Goal: Transaction & Acquisition: Purchase product/service

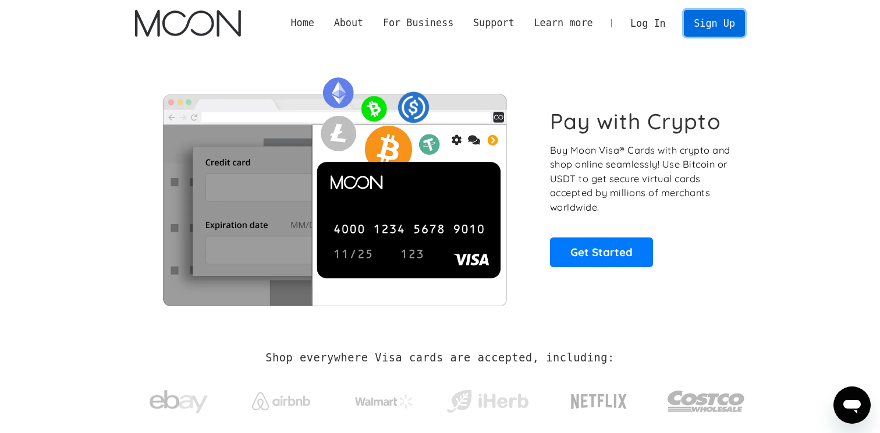
click at [708, 28] on link "Sign Up" at bounding box center [714, 23] width 61 height 26
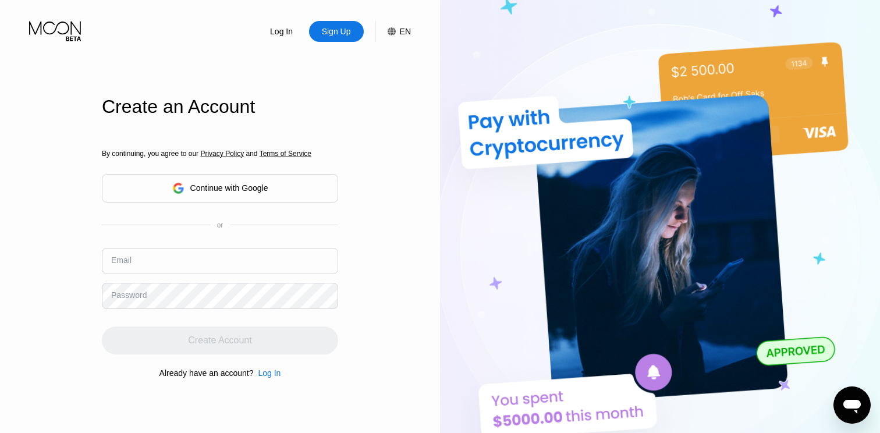
click at [210, 180] on div "Continue with Google" at bounding box center [220, 188] width 96 height 18
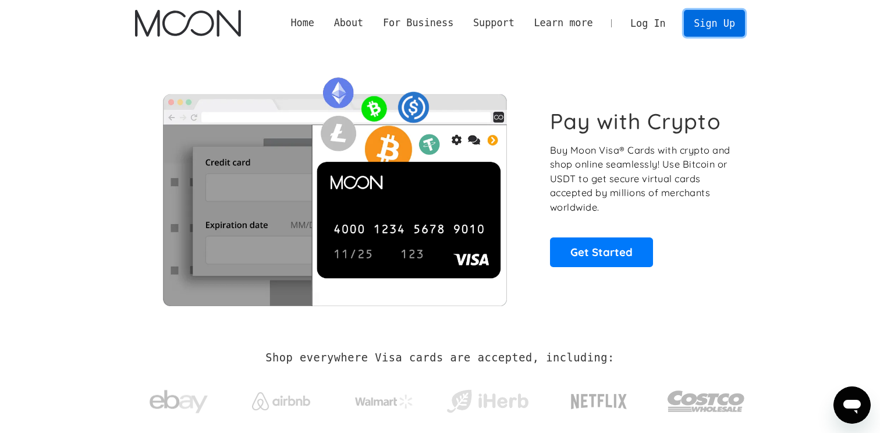
click at [731, 19] on link "Sign Up" at bounding box center [714, 23] width 61 height 26
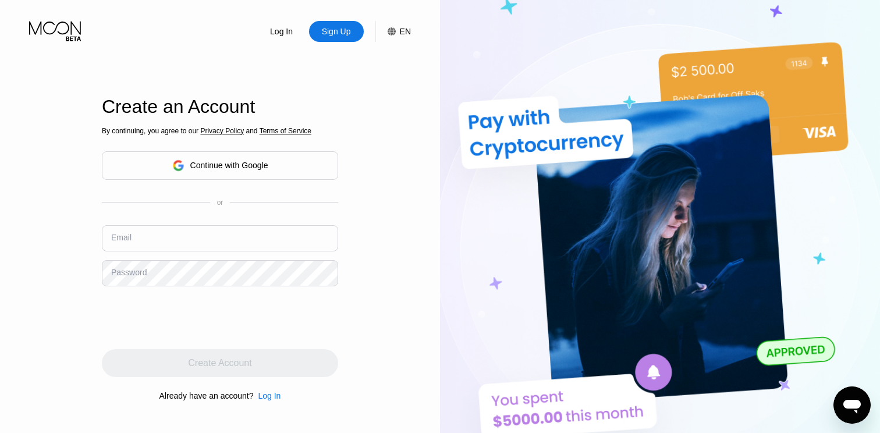
click at [288, 161] on div "Continue with Google" at bounding box center [220, 165] width 236 height 29
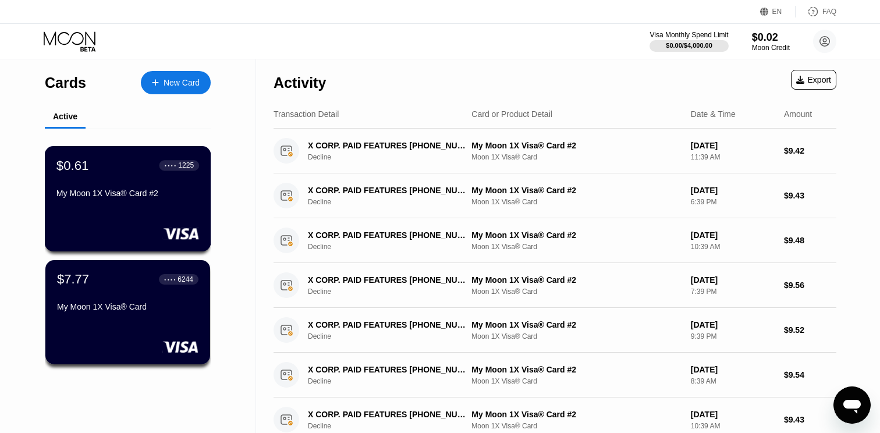
click at [144, 193] on div "My Moon 1X Visa® Card #2" at bounding box center [127, 193] width 143 height 9
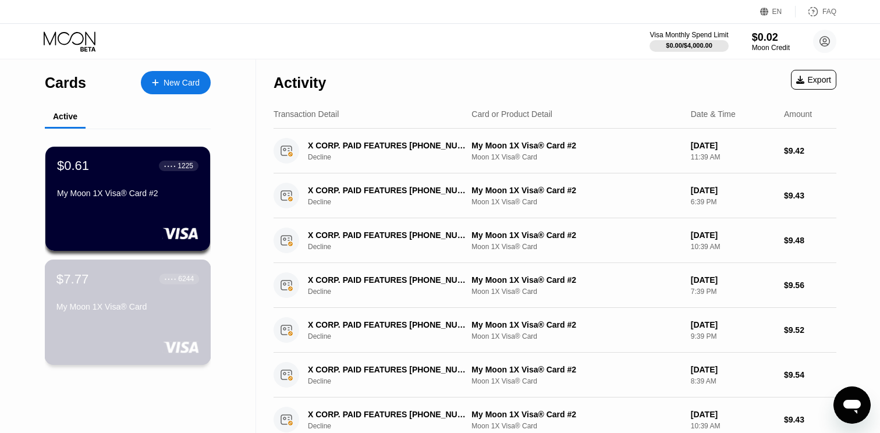
click at [121, 278] on div "$7.77 ● ● ● ● 6244" at bounding box center [127, 278] width 143 height 15
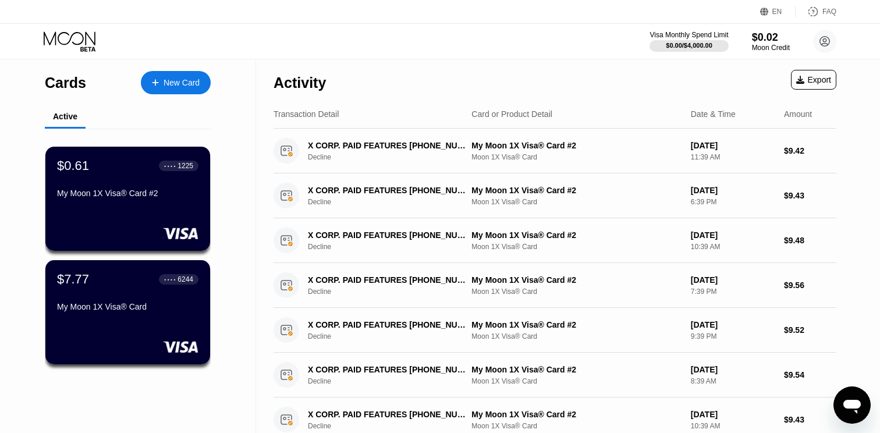
click at [162, 89] on div "New Card" at bounding box center [176, 82] width 70 height 23
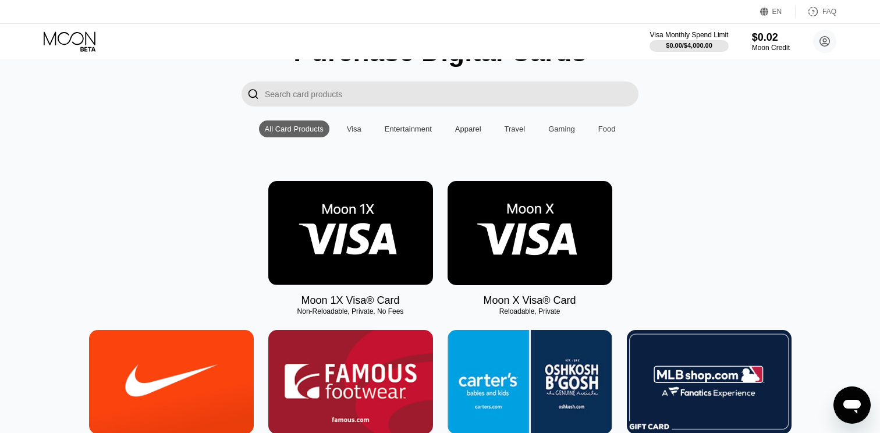
scroll to position [242, 0]
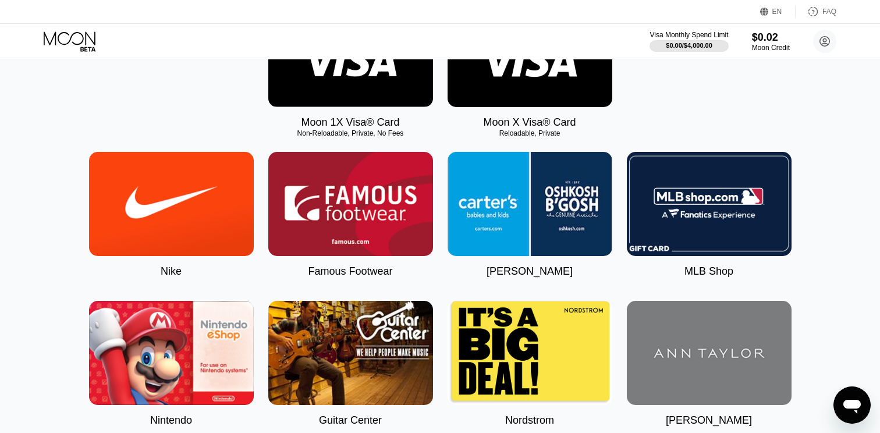
click at [325, 83] on img at bounding box center [350, 55] width 165 height 104
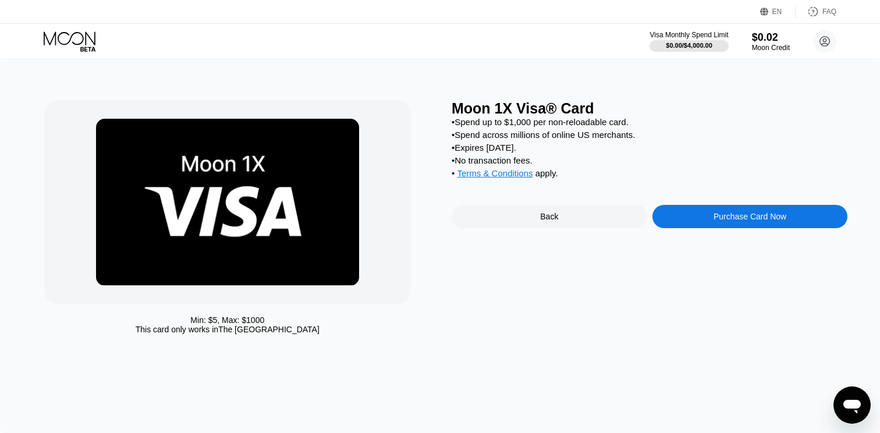
click at [688, 218] on div "Purchase Card Now" at bounding box center [751, 216] width 196 height 23
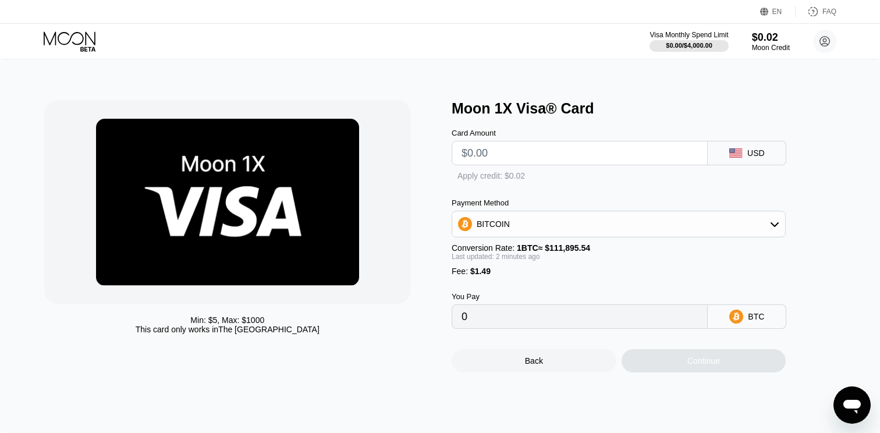
click at [770, 224] on icon at bounding box center [774, 224] width 9 height 9
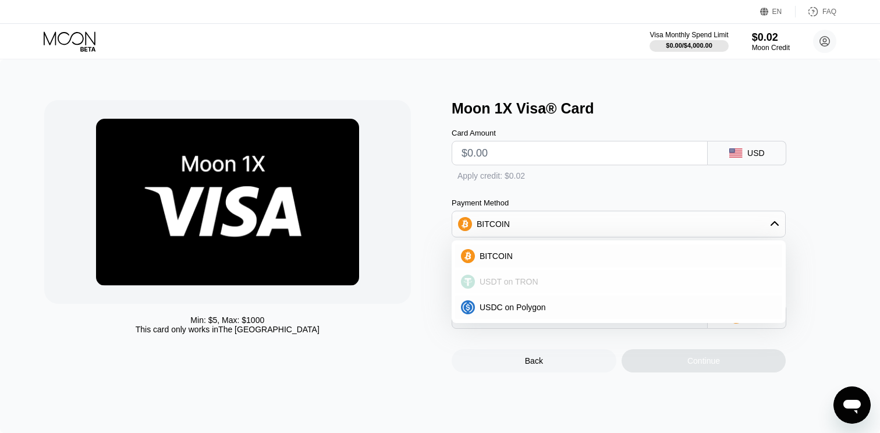
click at [555, 281] on div "USDT on TRON" at bounding box center [626, 281] width 302 height 9
type input "0.00"
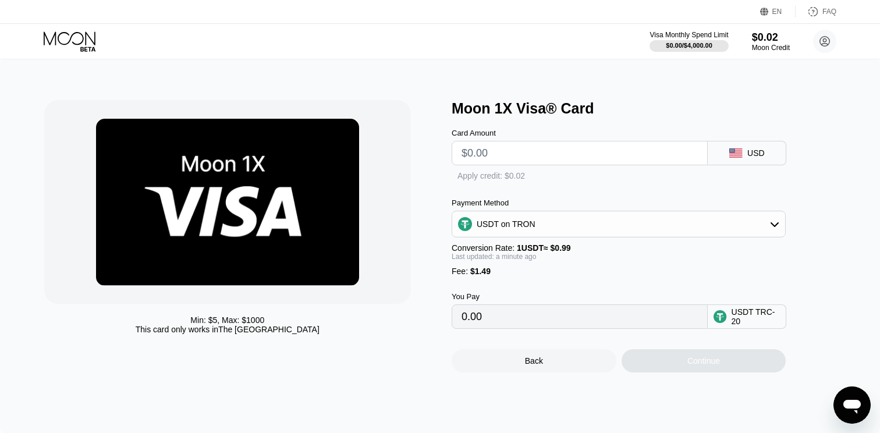
click at [604, 147] on input "text" at bounding box center [580, 152] width 236 height 23
type input "$11"
type input "12.62"
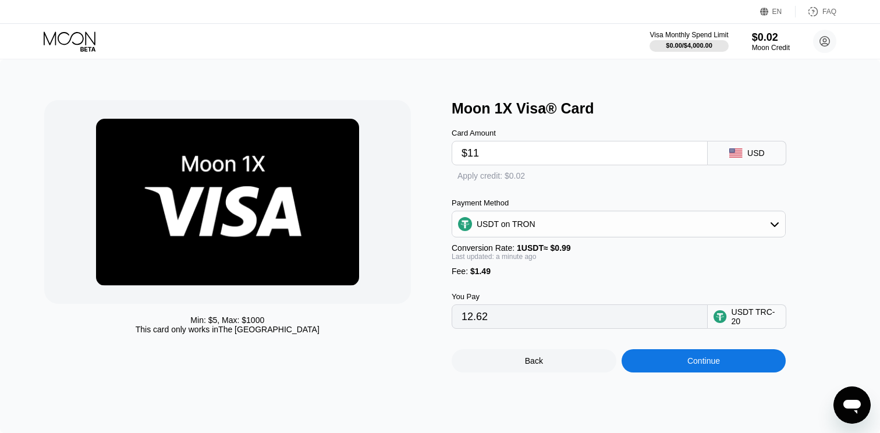
type input "$11"
click at [692, 356] on div "Continue" at bounding box center [704, 360] width 165 height 23
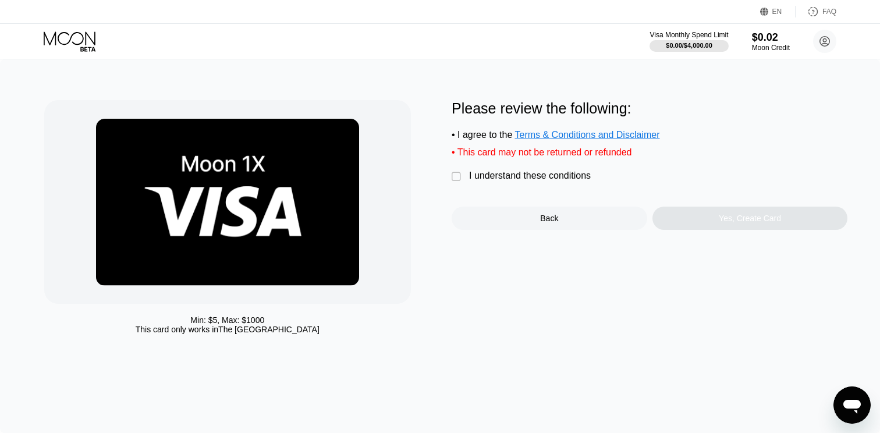
click at [692, 356] on div "Min: $ 5 , Max: $ 1000 This card only works in The United States Please review …" at bounding box center [440, 246] width 880 height 374
click at [464, 179] on div " I understand these conditions" at bounding box center [524, 177] width 145 height 12
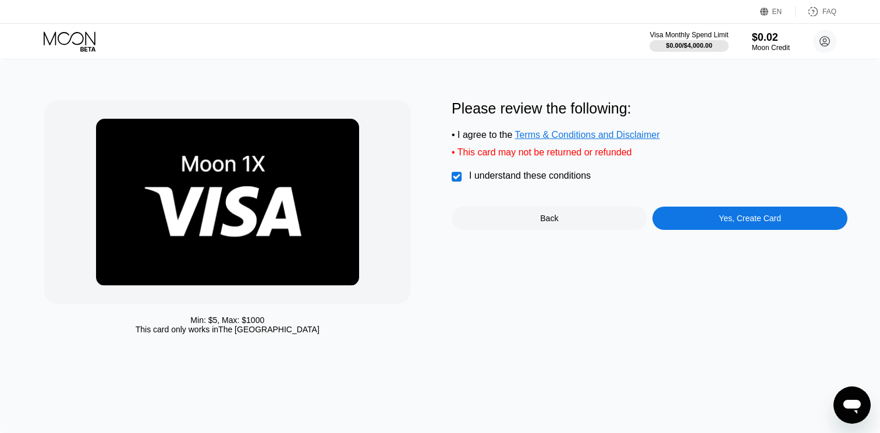
click at [579, 177] on div "I understand these conditions" at bounding box center [530, 176] width 122 height 10
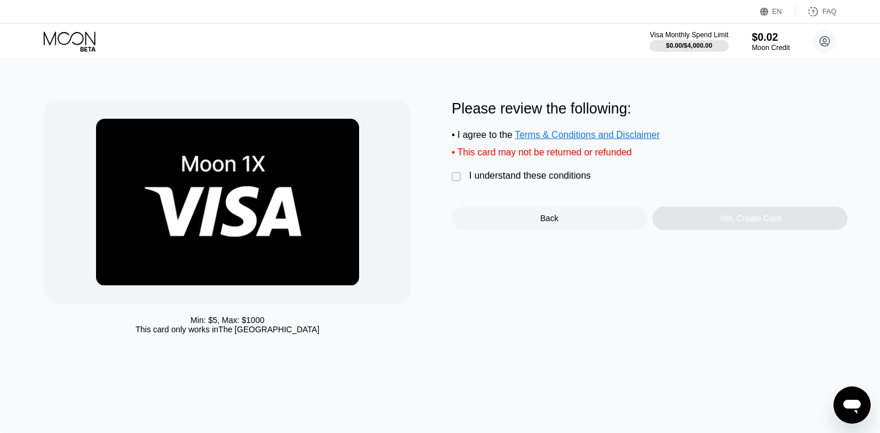
click at [553, 172] on div "I understand these conditions" at bounding box center [530, 176] width 122 height 10
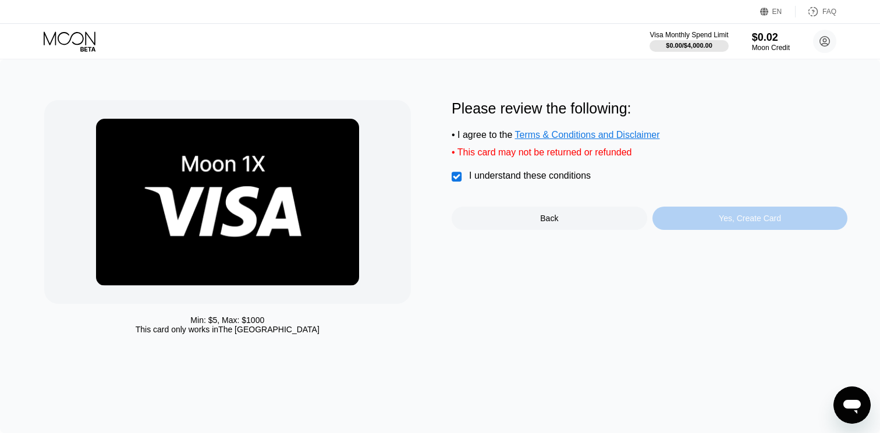
click at [682, 224] on div "Yes, Create Card" at bounding box center [751, 218] width 196 height 23
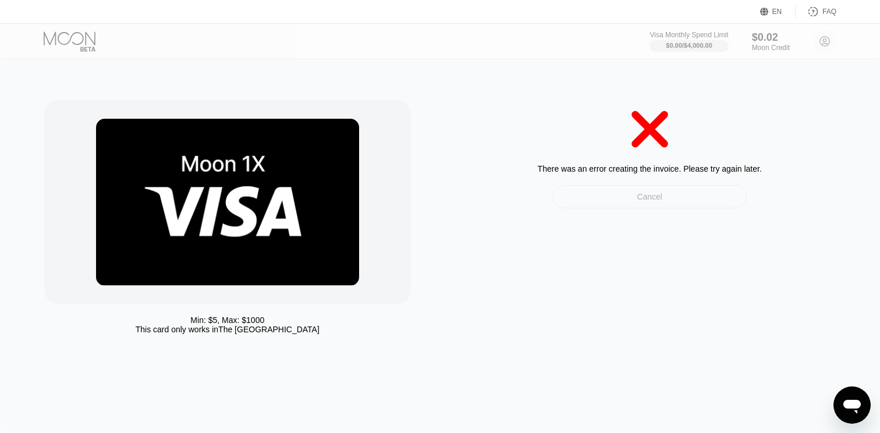
click at [664, 193] on div "Cancel" at bounding box center [650, 196] width 194 height 23
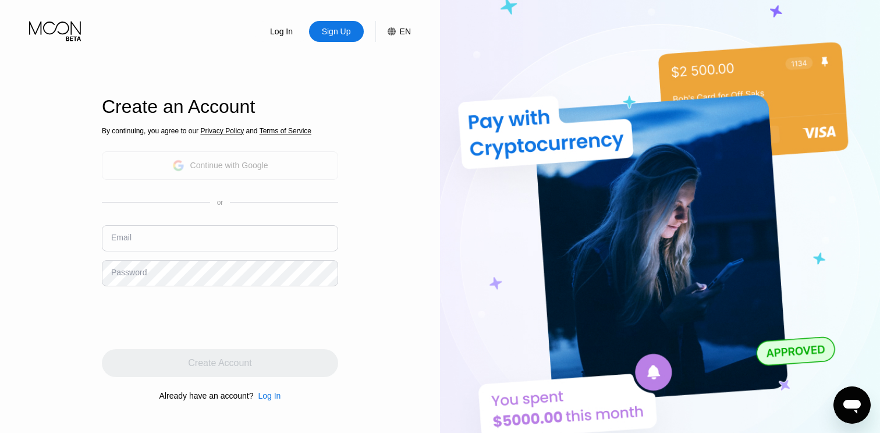
click at [214, 157] on div "Continue with Google" at bounding box center [220, 166] width 96 height 18
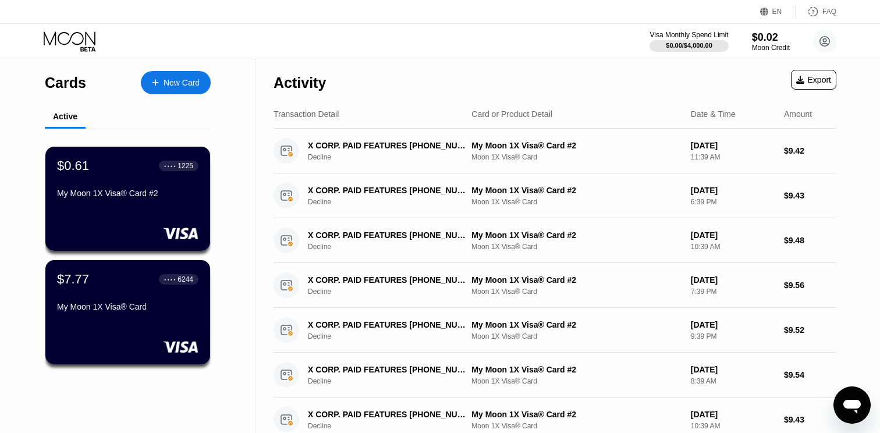
click at [175, 90] on div "New Card" at bounding box center [176, 82] width 70 height 23
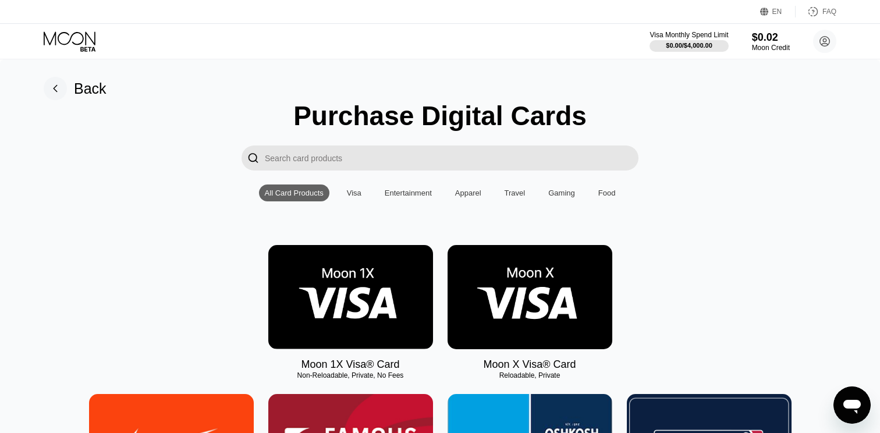
click at [530, 287] on img at bounding box center [530, 297] width 165 height 104
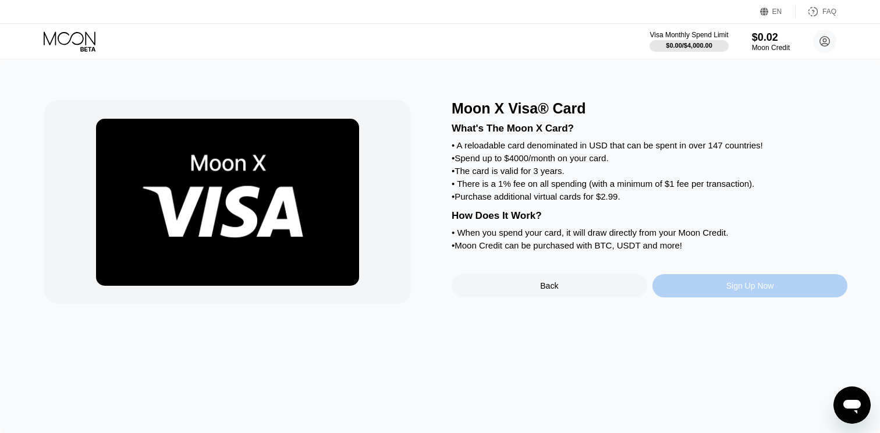
click at [728, 291] on div "Sign Up Now" at bounding box center [751, 285] width 48 height 9
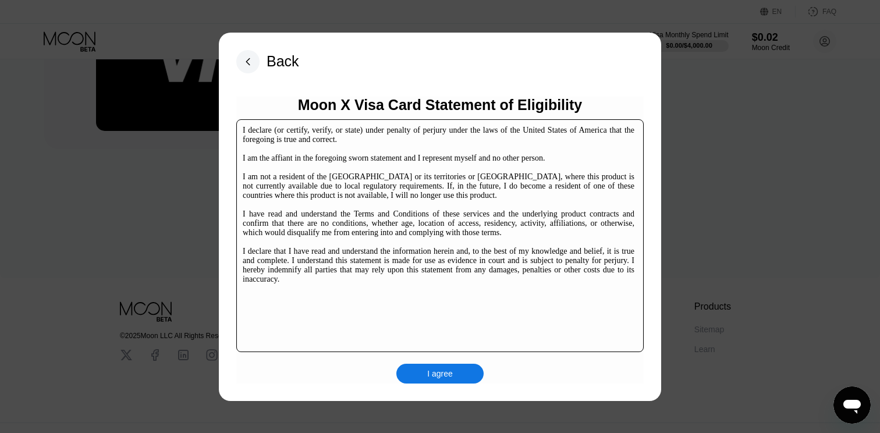
scroll to position [172, 0]
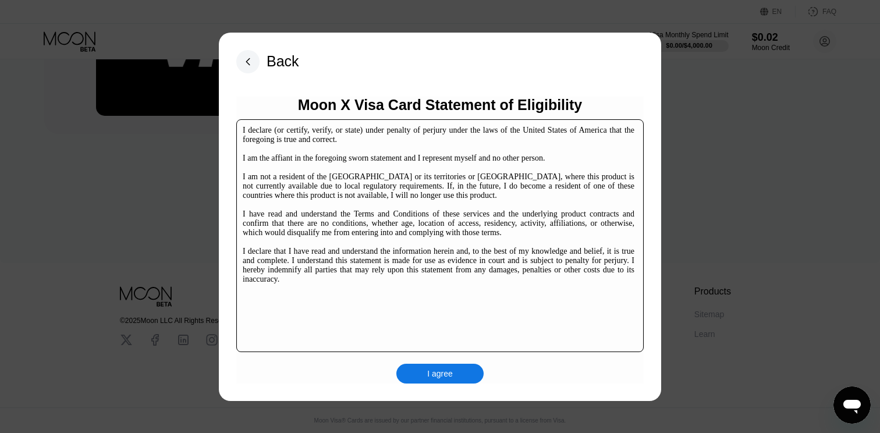
click at [444, 373] on div "I agree" at bounding box center [440, 374] width 26 height 10
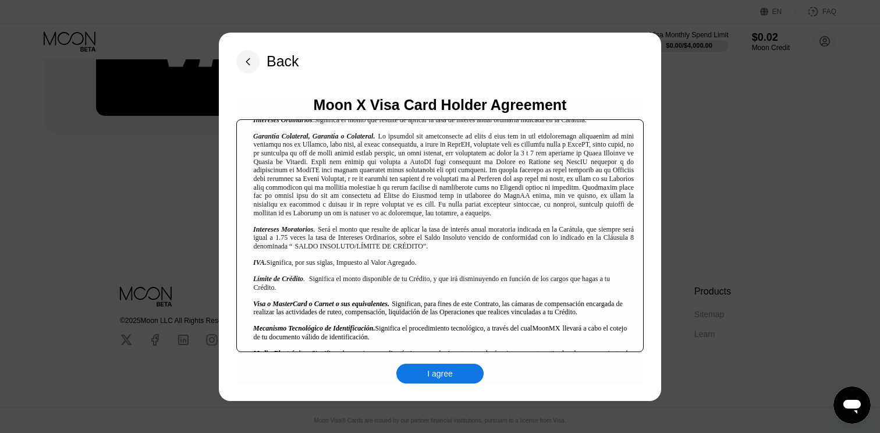
scroll to position [806, 0]
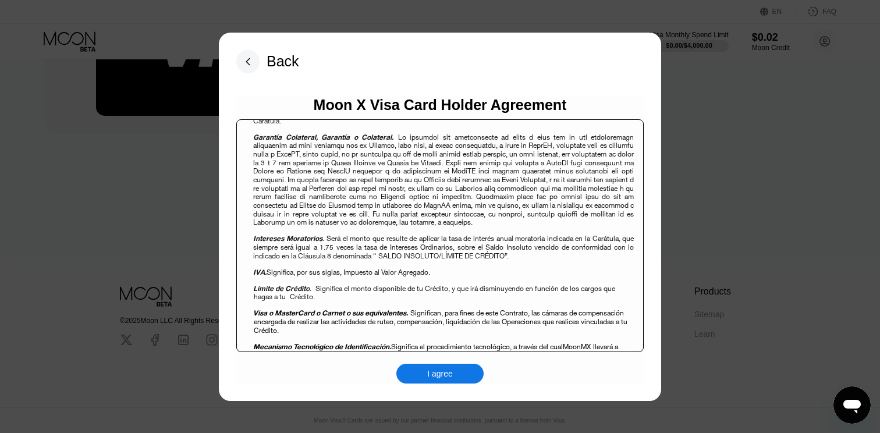
click at [239, 59] on rect at bounding box center [247, 61] width 23 height 23
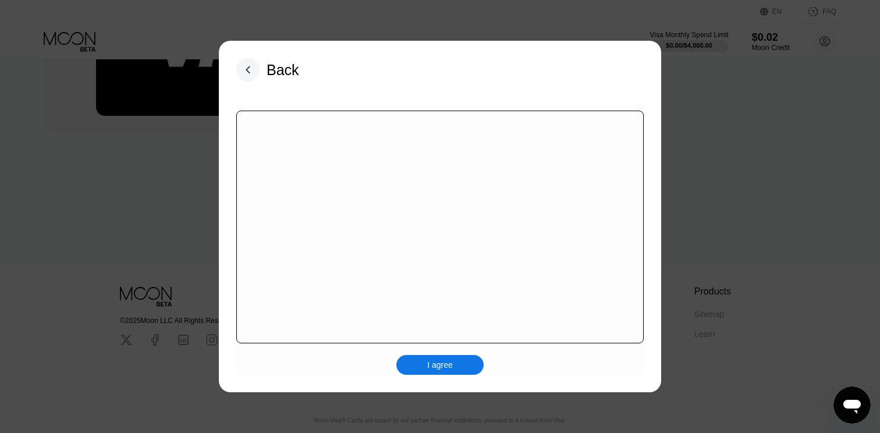
click at [239, 59] on icon at bounding box center [247, 69] width 23 height 23
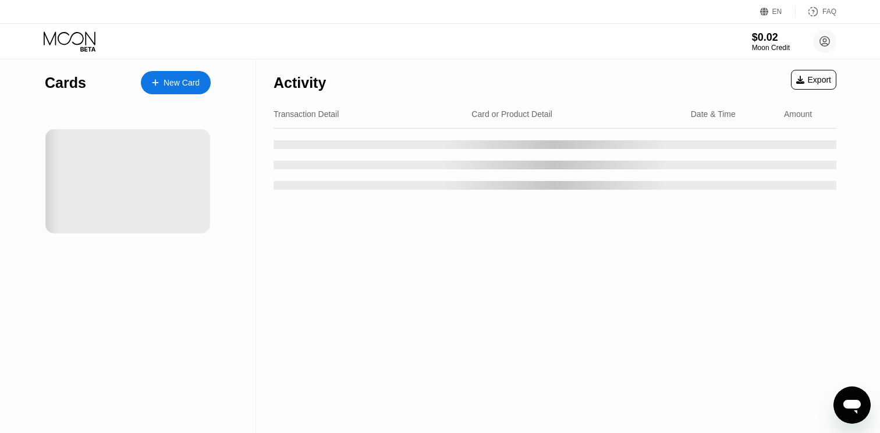
click at [173, 84] on div "New Card" at bounding box center [182, 83] width 36 height 10
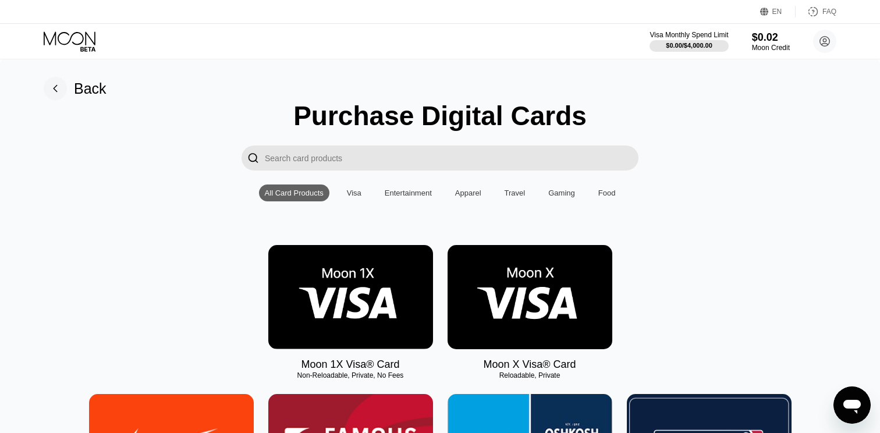
click at [373, 281] on img at bounding box center [350, 297] width 165 height 104
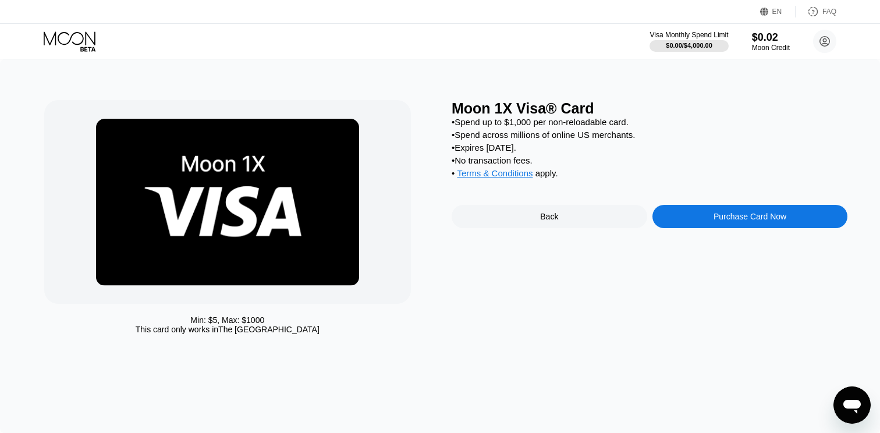
click at [781, 217] on div "Purchase Card Now" at bounding box center [750, 216] width 73 height 9
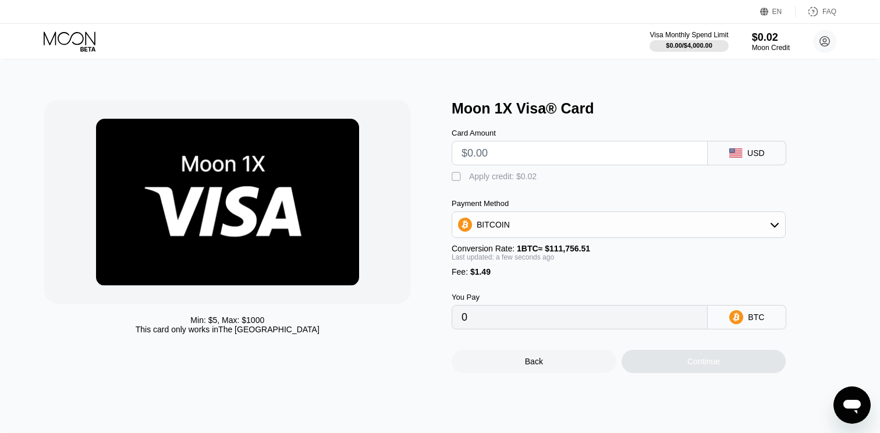
click at [535, 225] on div "BITCOIN" at bounding box center [618, 224] width 333 height 23
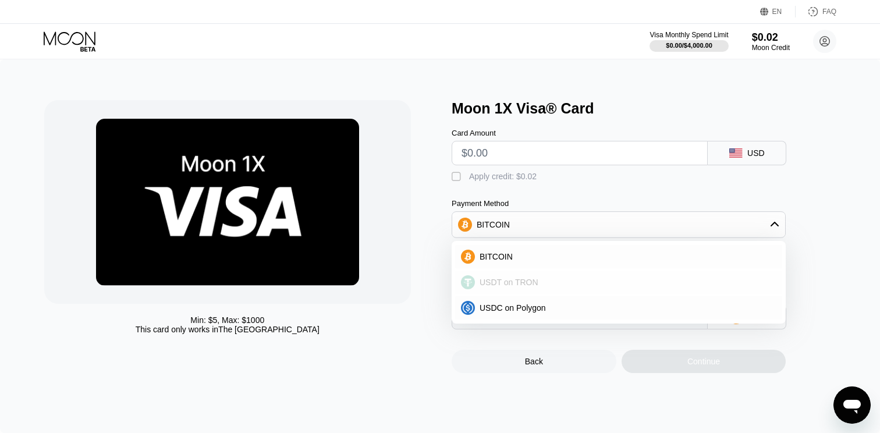
click at [501, 281] on span "USDT on TRON" at bounding box center [509, 282] width 59 height 9
type input "0.00"
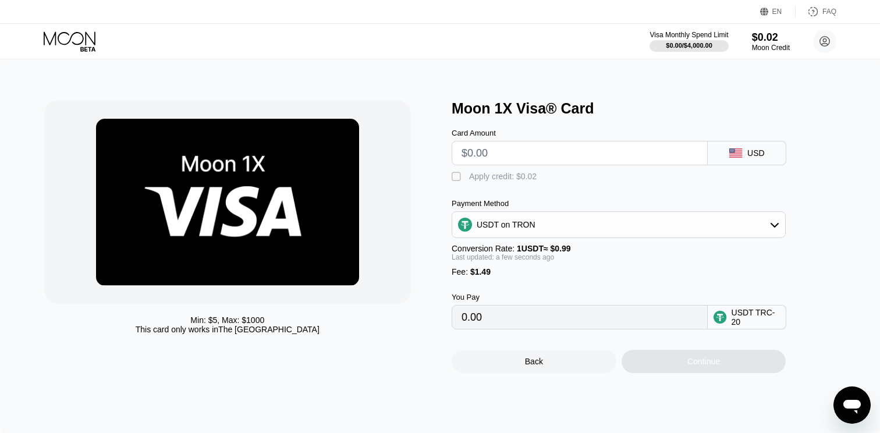
click at [519, 155] on input "text" at bounding box center [580, 152] width 236 height 23
type input "$1"
type input "2.52"
type input "$11"
type input "12.62"
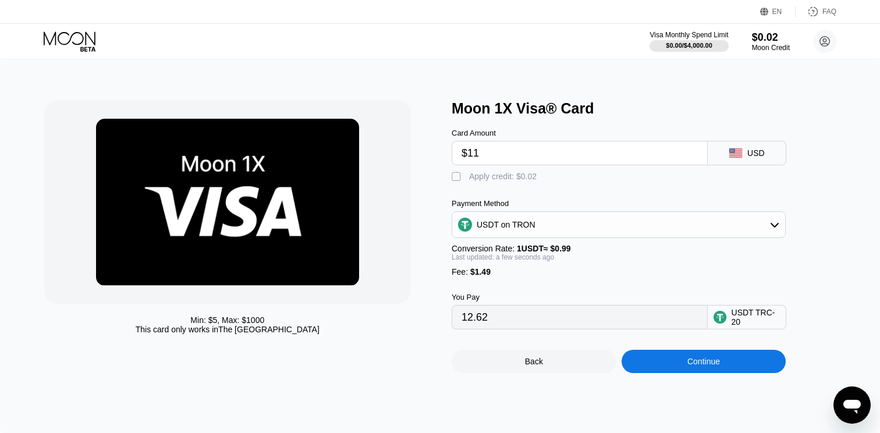
type input "$11"
click at [456, 175] on div "" at bounding box center [458, 177] width 12 height 12
click at [457, 179] on div "" at bounding box center [458, 177] width 12 height 12
click at [457, 179] on div "" at bounding box center [458, 177] width 12 height 12
type input "12.60"
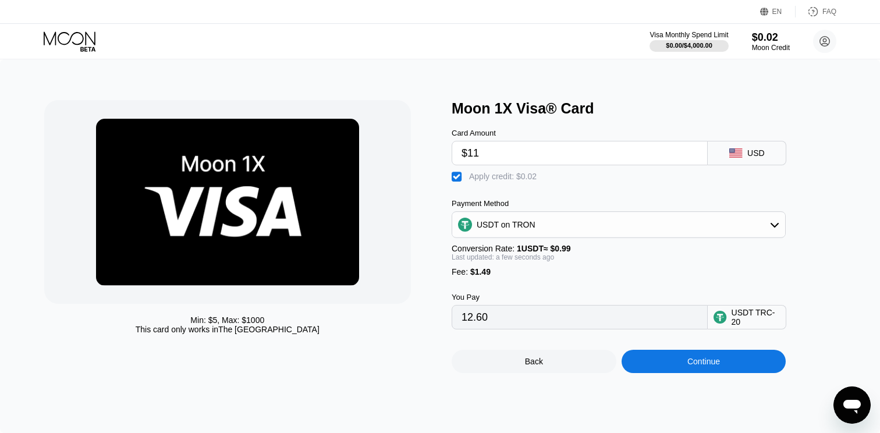
click at [709, 356] on div "Continue" at bounding box center [704, 361] width 165 height 23
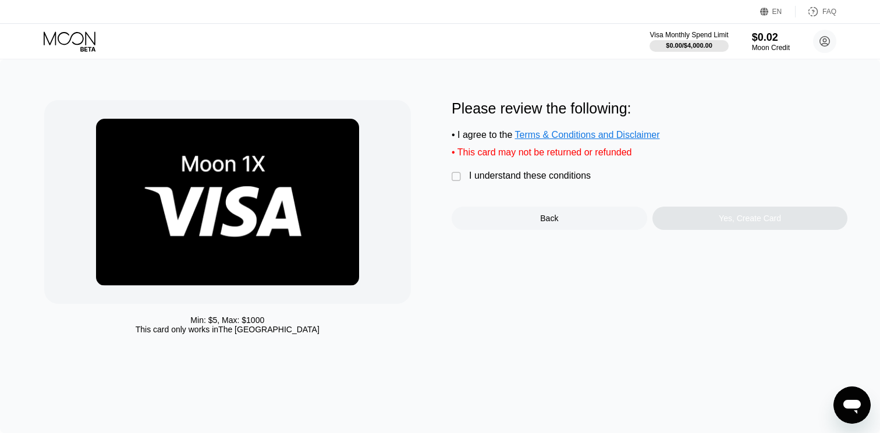
click at [512, 185] on div "Please review the following: • I agree to the Terms & Conditions and Disclaimer…" at bounding box center [650, 165] width 396 height 130
click at [539, 176] on div "I understand these conditions" at bounding box center [530, 176] width 122 height 10
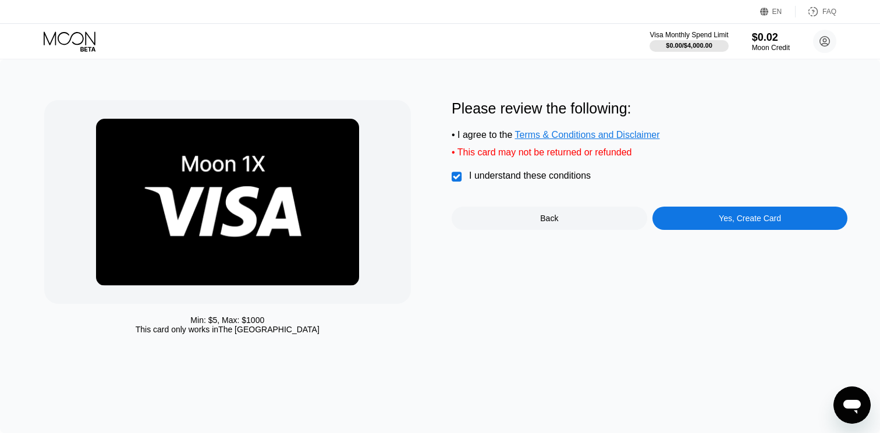
click at [716, 213] on div "Yes, Create Card" at bounding box center [751, 218] width 196 height 23
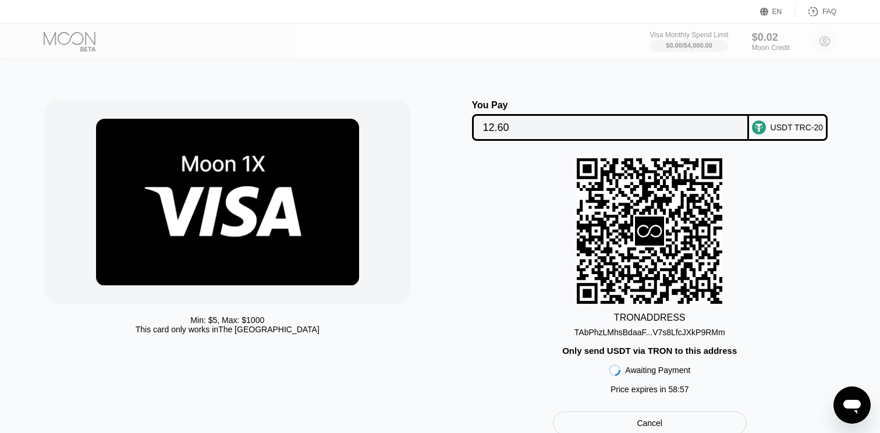
scroll to position [24, 0]
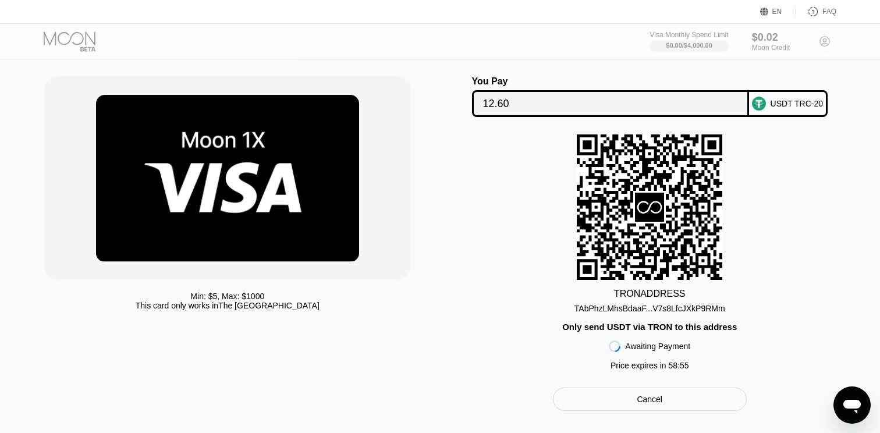
click at [647, 309] on div "TAbPhzLMhsBdaaF...V7s8LfcJXkP9RMm" at bounding box center [650, 308] width 151 height 9
click at [519, 103] on input "12.60" at bounding box center [610, 103] width 255 height 23
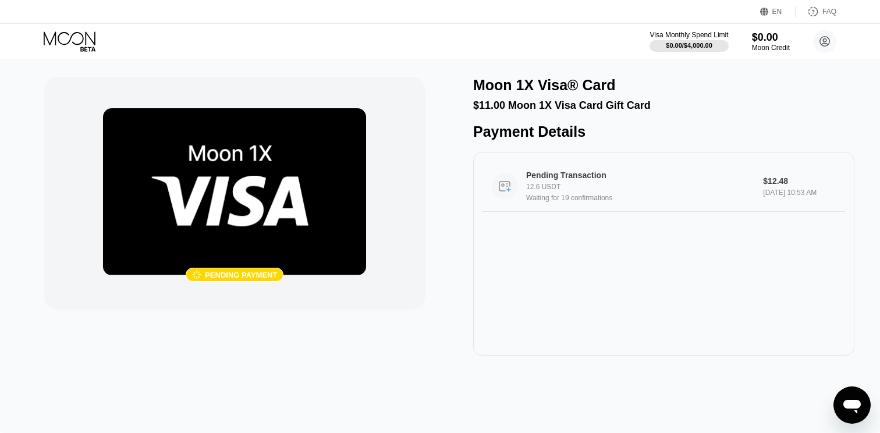
click at [660, 212] on div "Pending Transaction 12.6 USDT Waiting for 19 confirmations $12.48 [DATE] 10:53 …" at bounding box center [664, 186] width 363 height 51
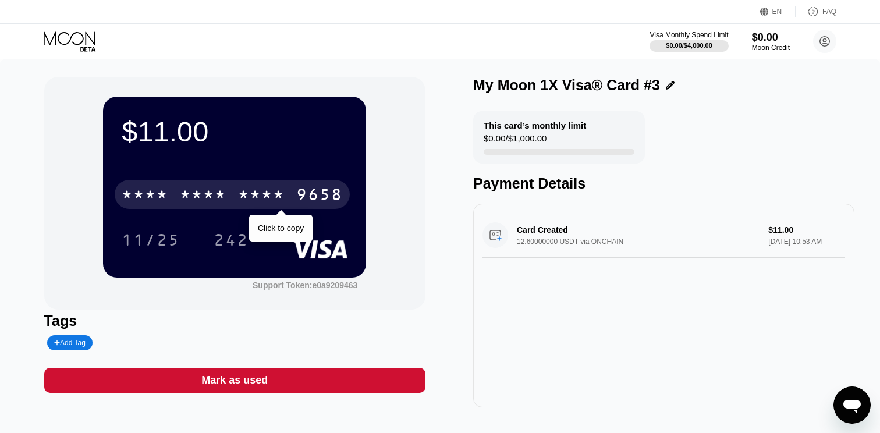
click at [192, 198] on div "* * * *" at bounding box center [203, 196] width 47 height 19
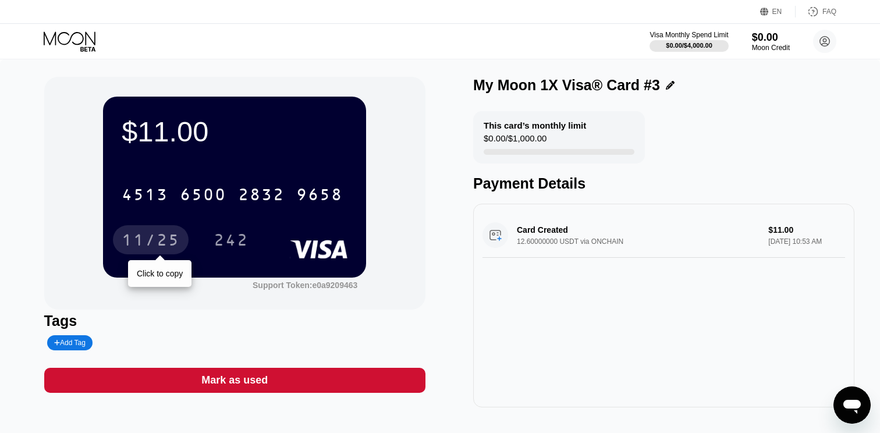
click at [151, 238] on div "11/25" at bounding box center [151, 241] width 58 height 19
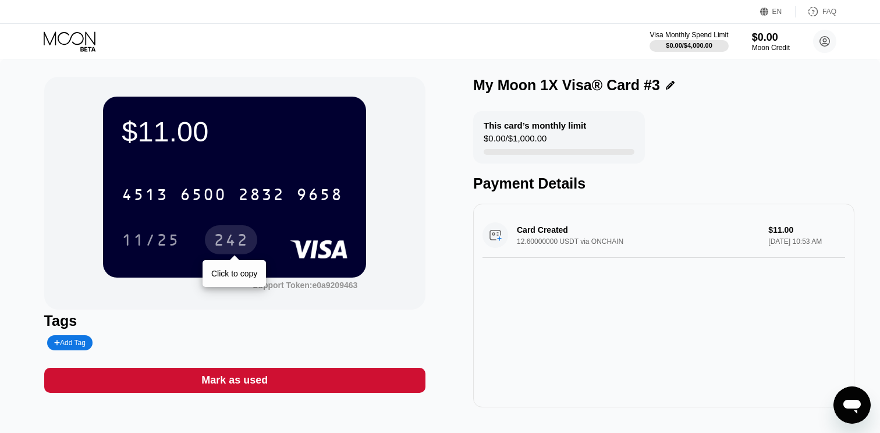
drag, startPoint x: 223, startPoint y: 245, endPoint x: 232, endPoint y: 245, distance: 9.3
click at [223, 245] on div "242" at bounding box center [231, 241] width 35 height 19
